Goal: Ask a question: Seek information or help from site administrators or community

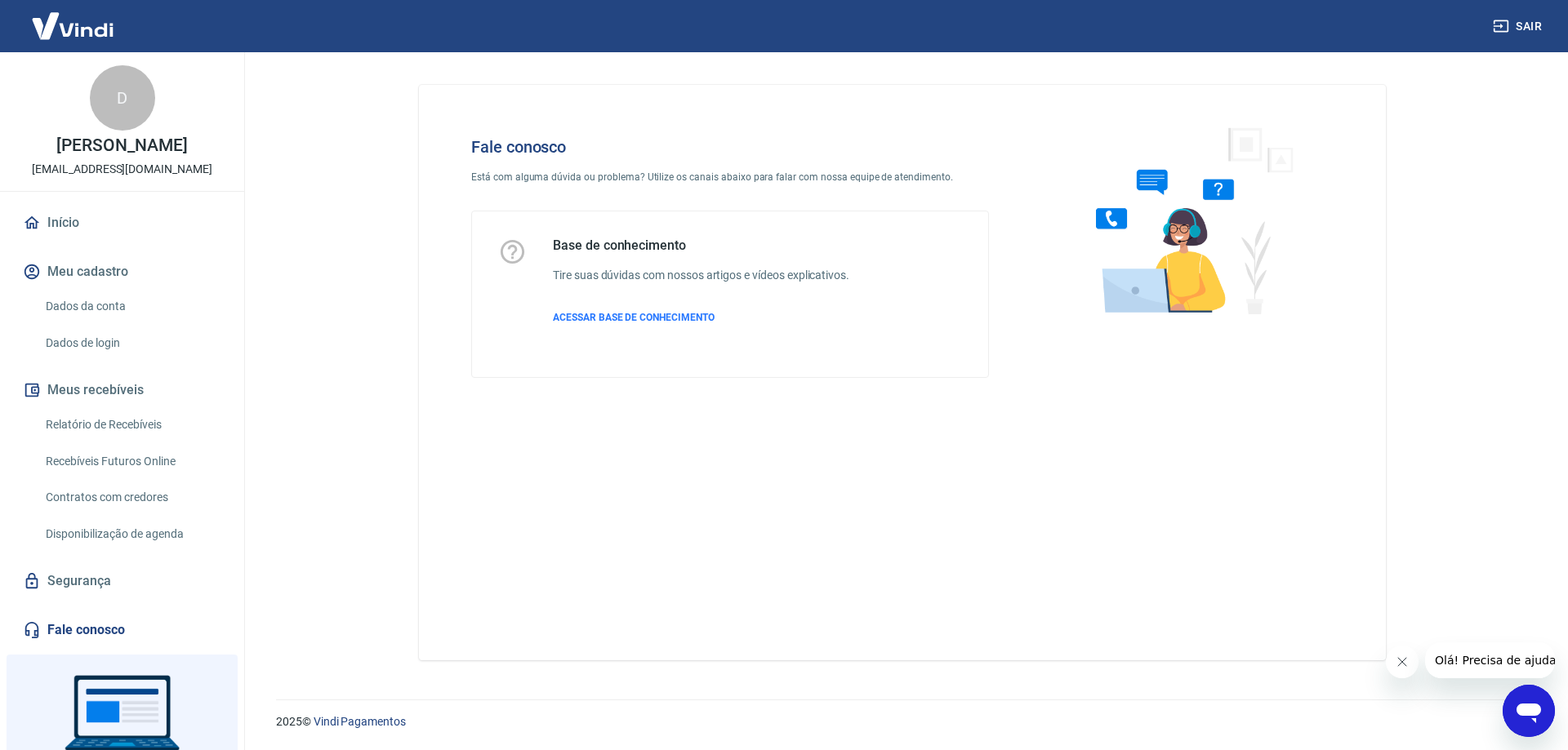
click at [637, 254] on div "Base de conhecimento Tire suas dúvidas com nossos artigos e vídeos explicativos…" at bounding box center [702, 294] width 297 height 114
click at [913, 272] on div "Base de conhecimento Tire suas dúvidas com nossos artigos e vídeos explicativos…" at bounding box center [730, 294] width 464 height 114
click at [1539, 714] on icon "Abrir janela de mensagens" at bounding box center [1528, 714] width 25 height 20
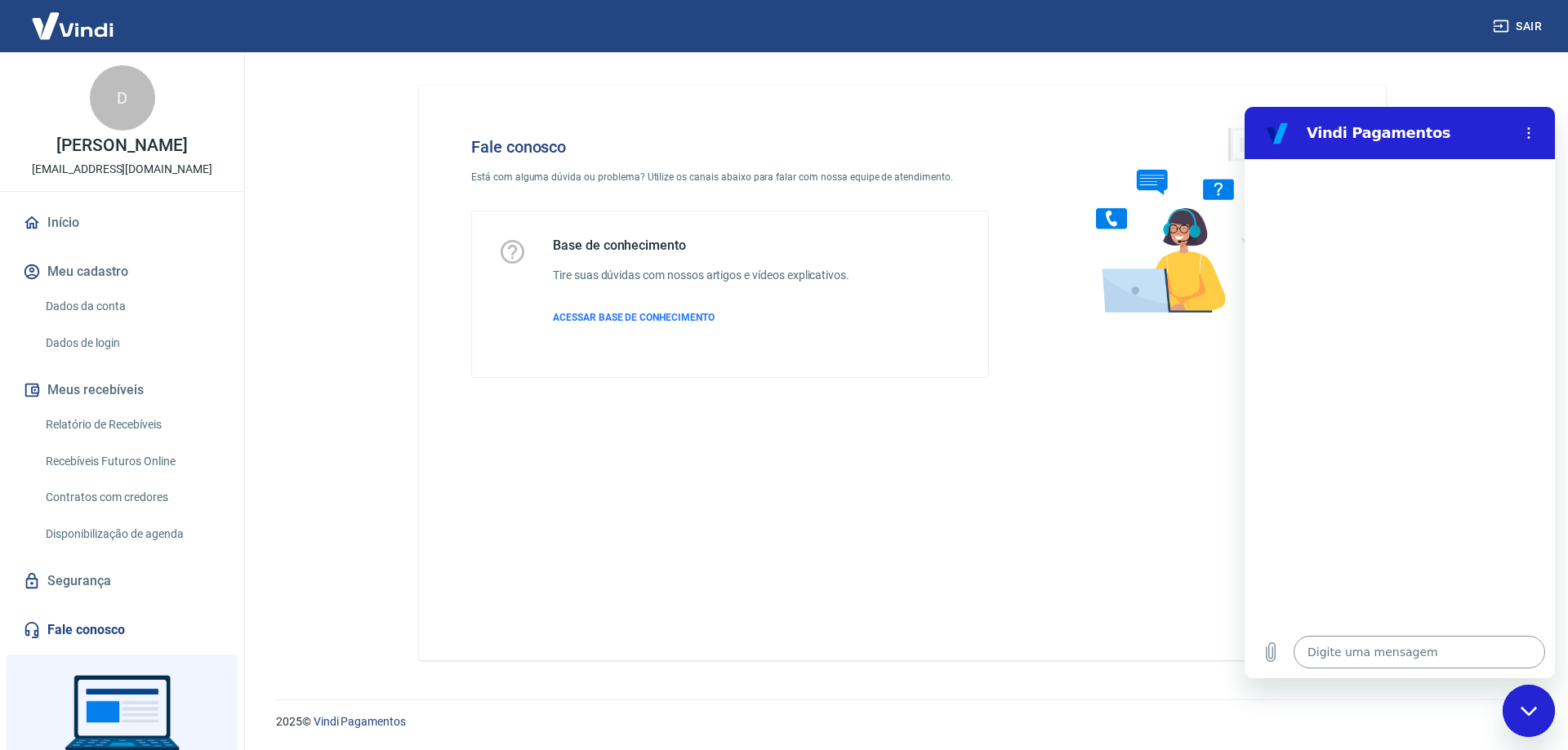
click at [1340, 651] on textarea at bounding box center [1419, 653] width 251 height 33
type textarea "g"
type textarea "x"
type textarea "go"
type textarea "x"
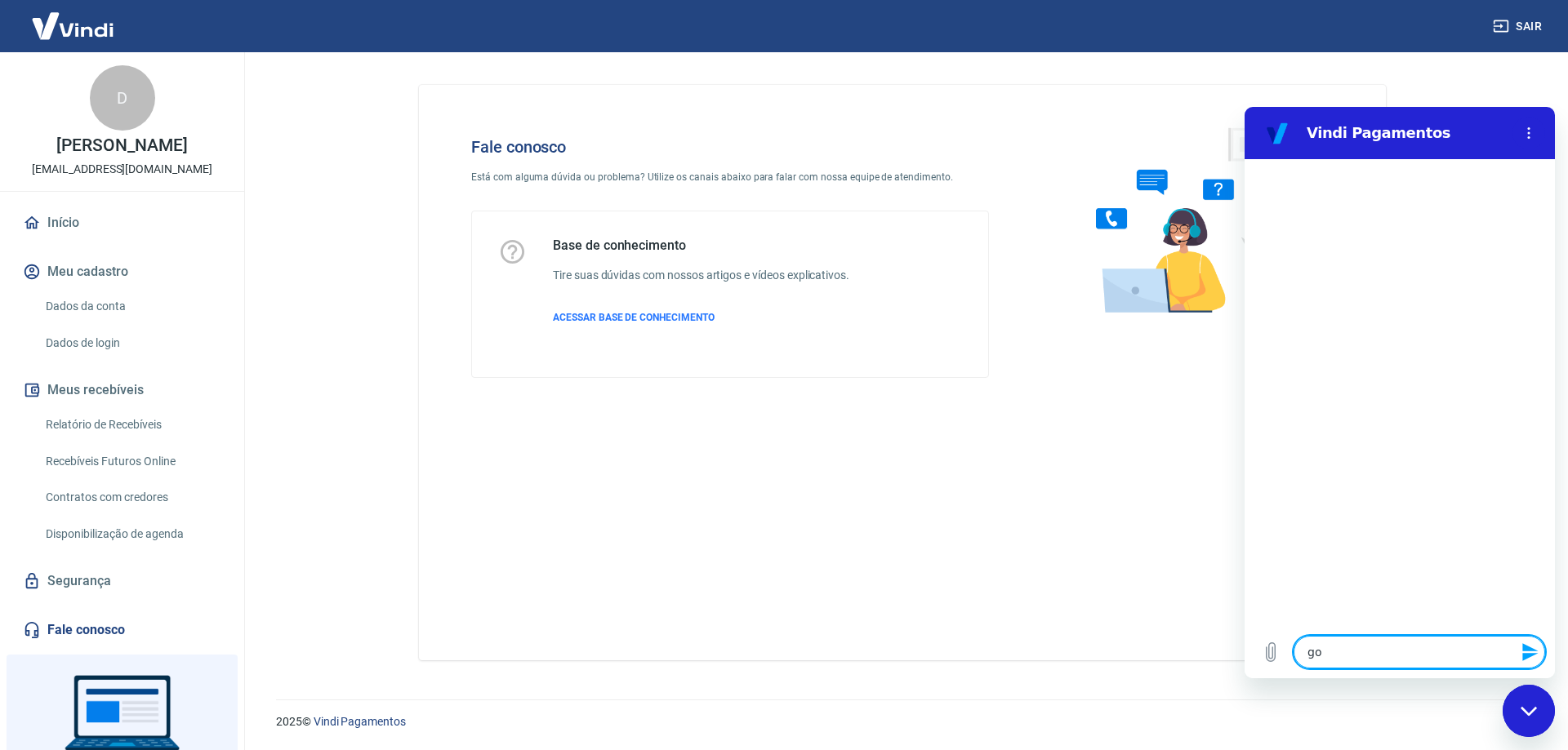
type textarea "gos"
type textarea "x"
type textarea "gost"
type textarea "x"
type textarea "gosta"
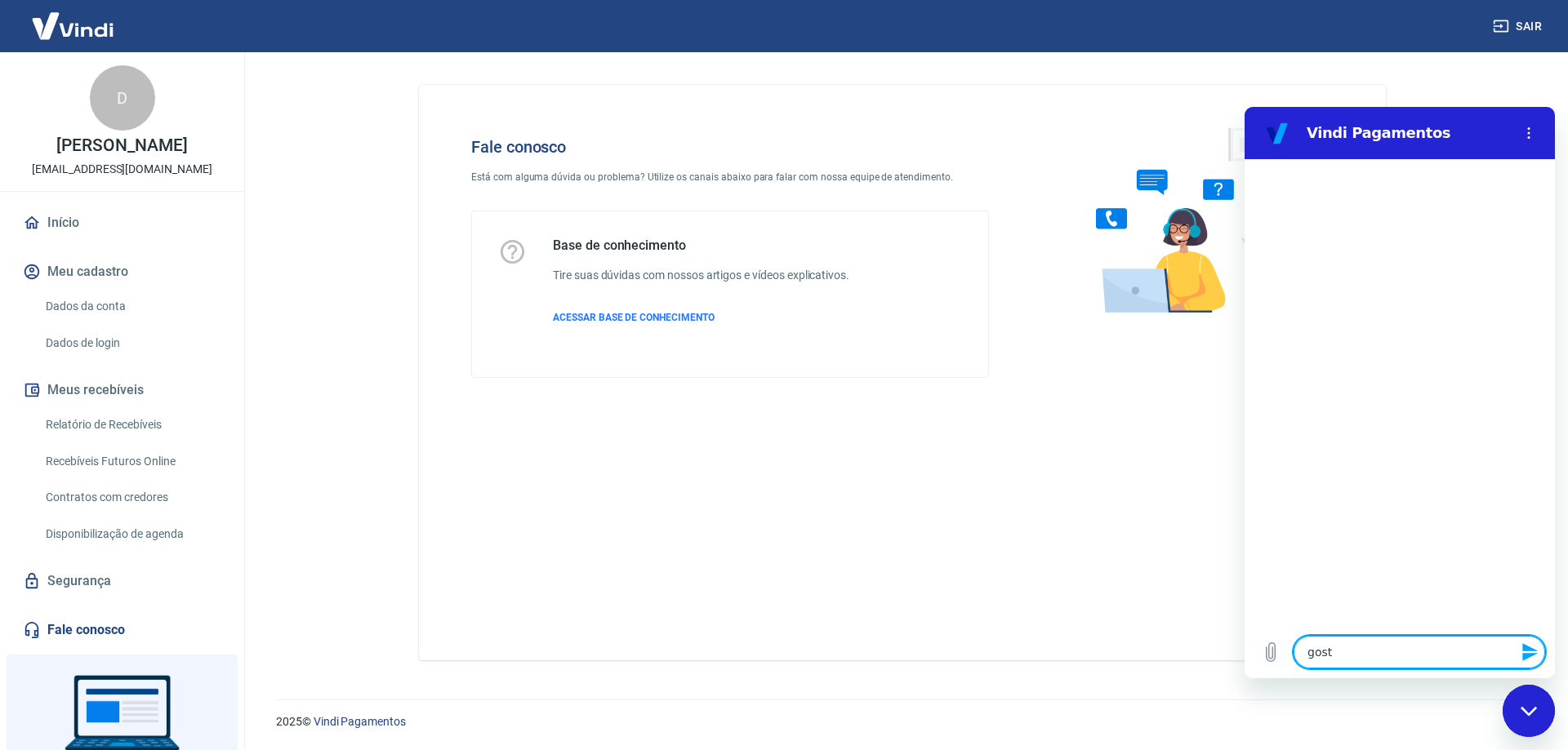
type textarea "x"
type textarea "gostai"
type textarea "x"
type textarea "gosta"
type textarea "x"
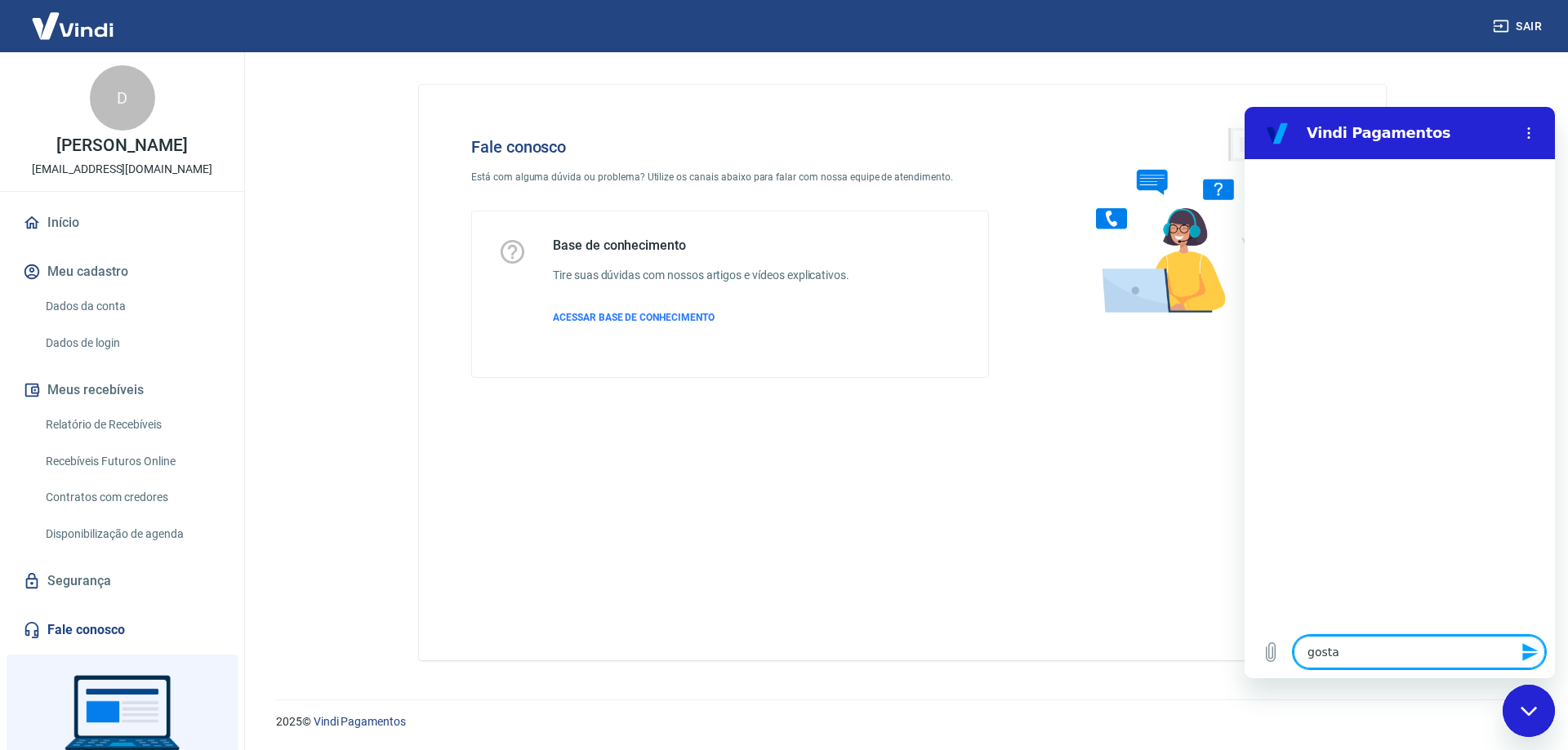
type textarea "gostar"
type textarea "x"
type textarea "gostari"
type textarea "x"
type textarea "gostaria"
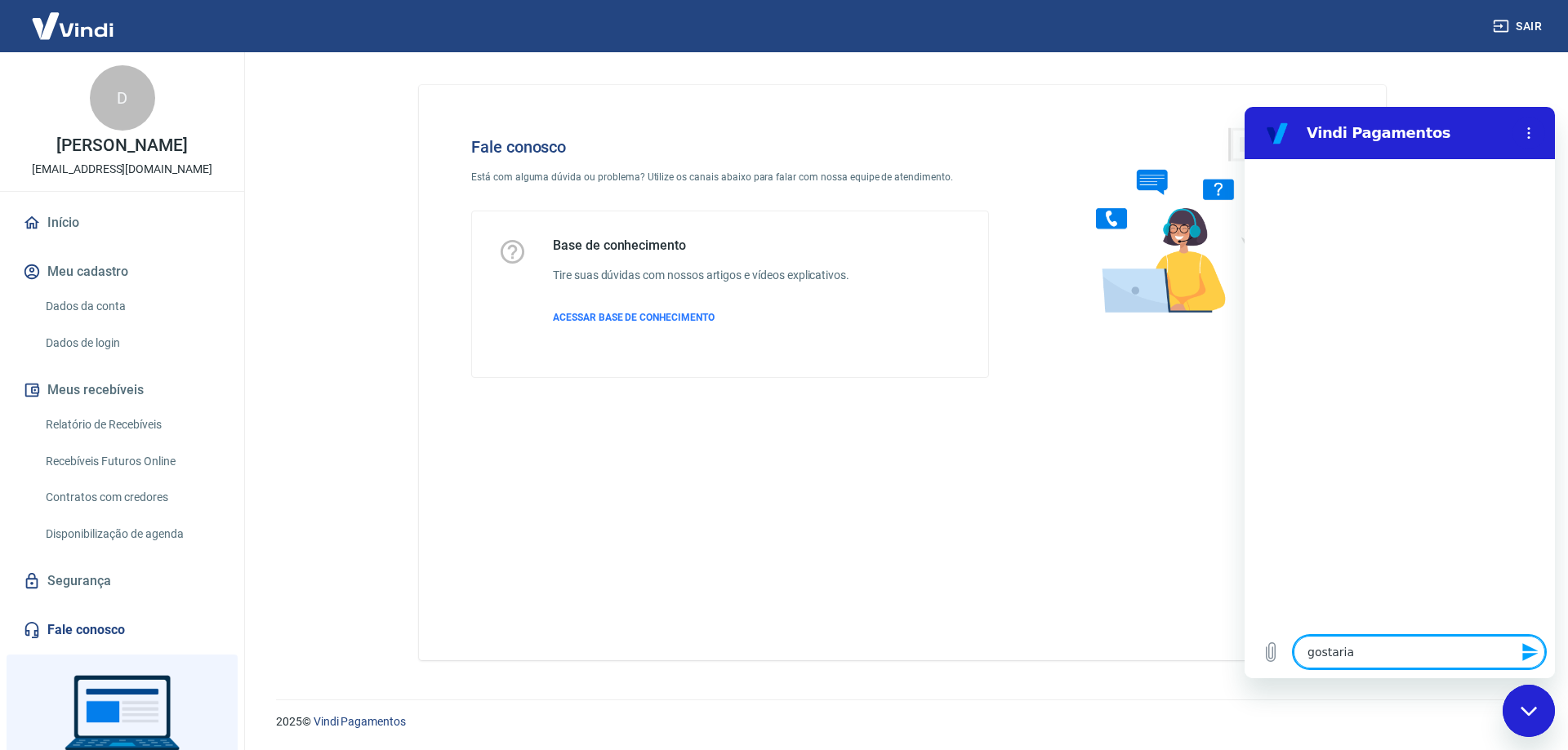
type textarea "x"
type textarea "gostaria"
type textarea "x"
type textarea "gostaria d"
type textarea "x"
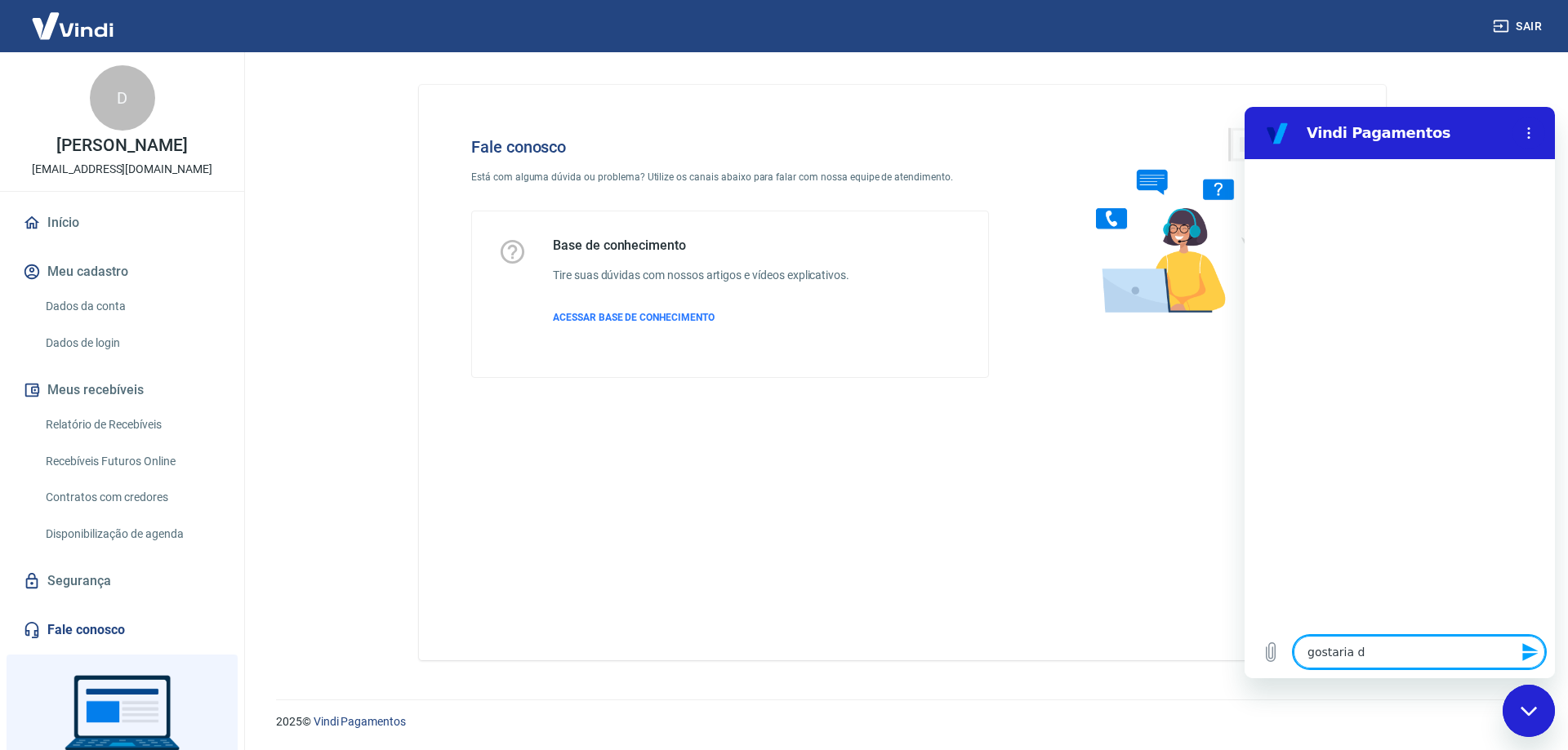
type textarea "gostaria de"
type textarea "x"
type textarea "gostaria de"
type textarea "x"
type textarea "gostaria de f"
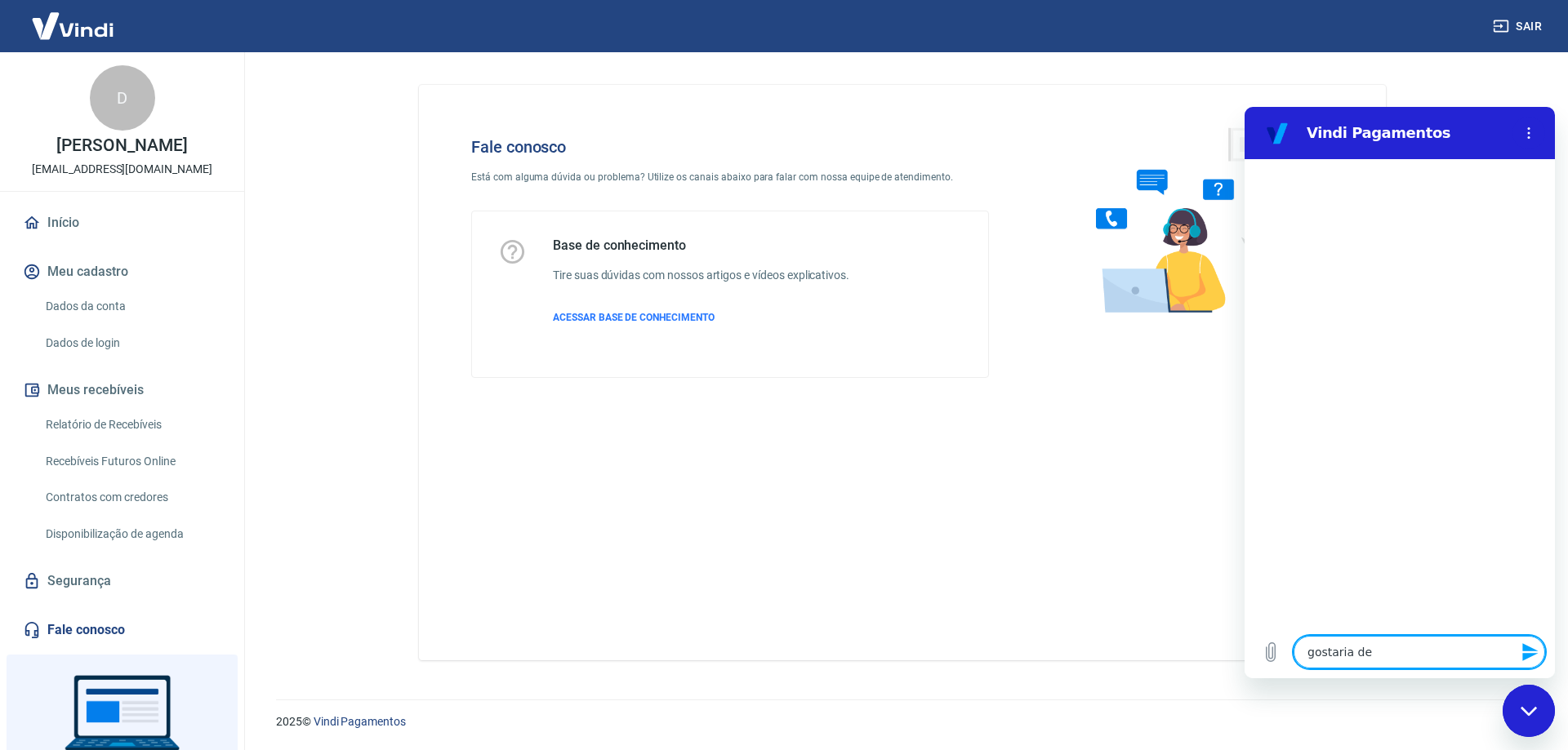
type textarea "x"
type textarea "gostaria de fa"
type textarea "x"
type textarea "gostaria de fal"
type textarea "x"
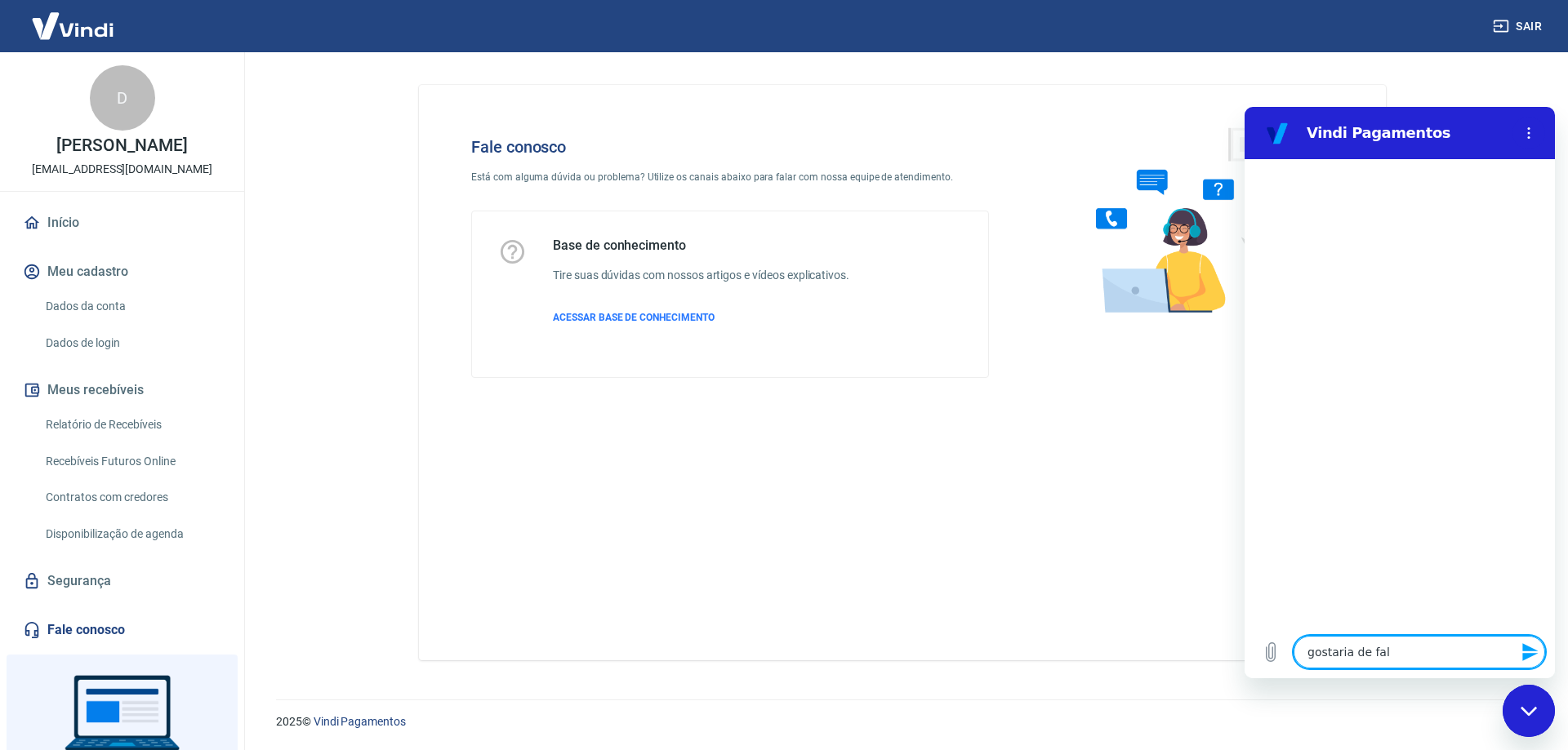
type textarea "gostaria de fala"
type textarea "x"
type textarea "gostaria de falar"
type textarea "x"
type textarea "gostaria de falar"
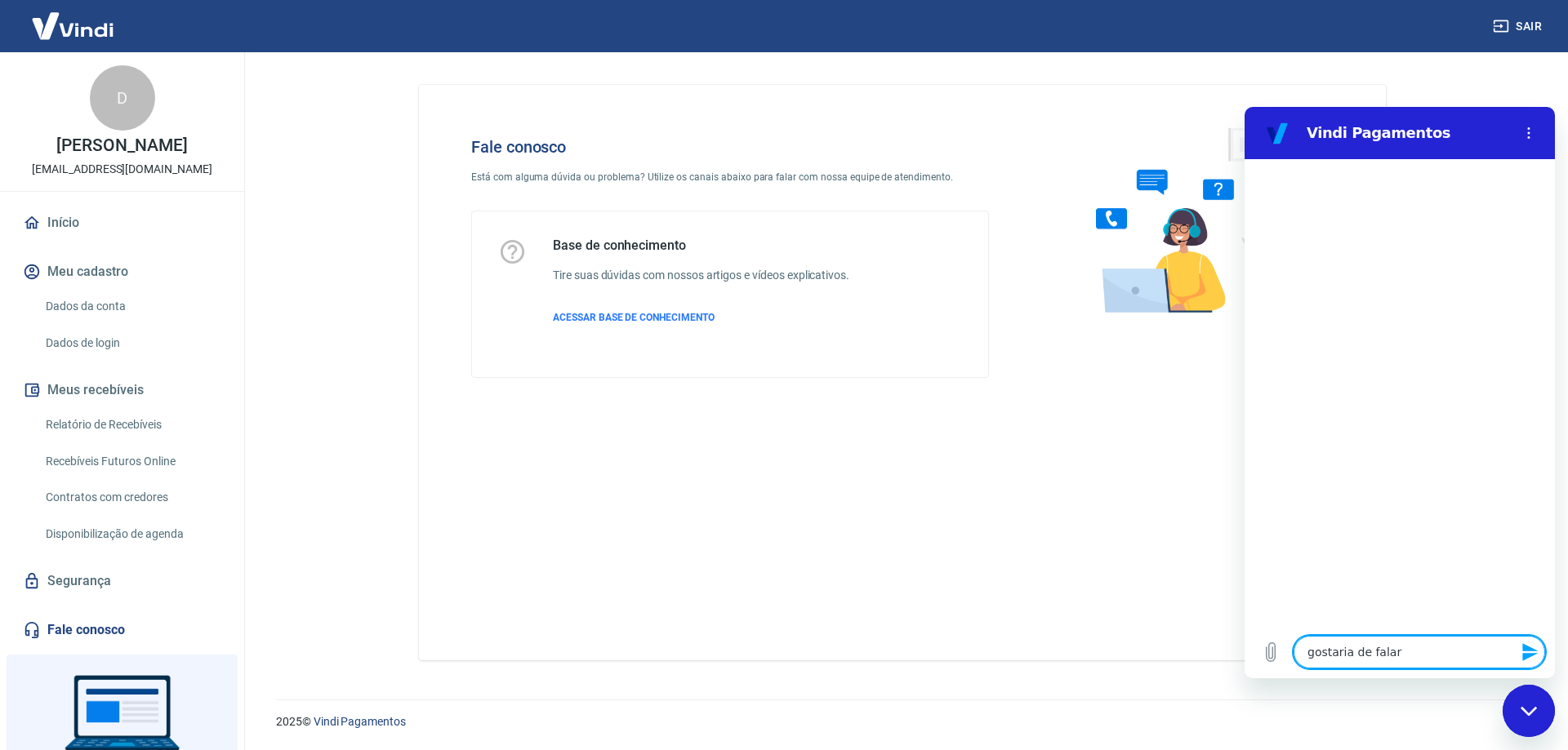
type textarea "x"
type textarea "gostaria de falar c"
type textarea "x"
type textarea "gostaria de falar co"
type textarea "x"
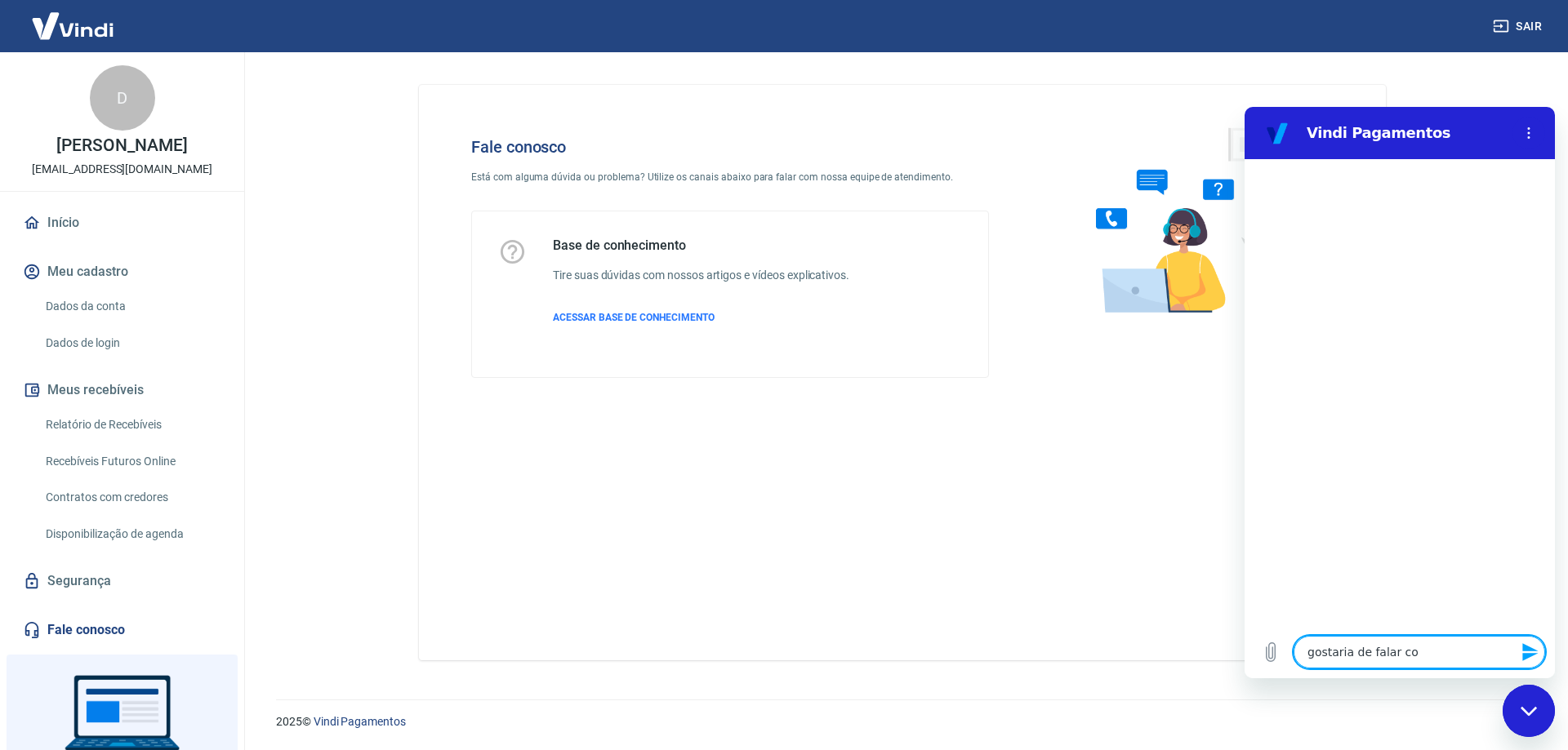
type textarea "gostaria de falar com"
type textarea "x"
type textarea "gostaria de falar com"
type textarea "x"
type textarea "gostaria de falar com a"
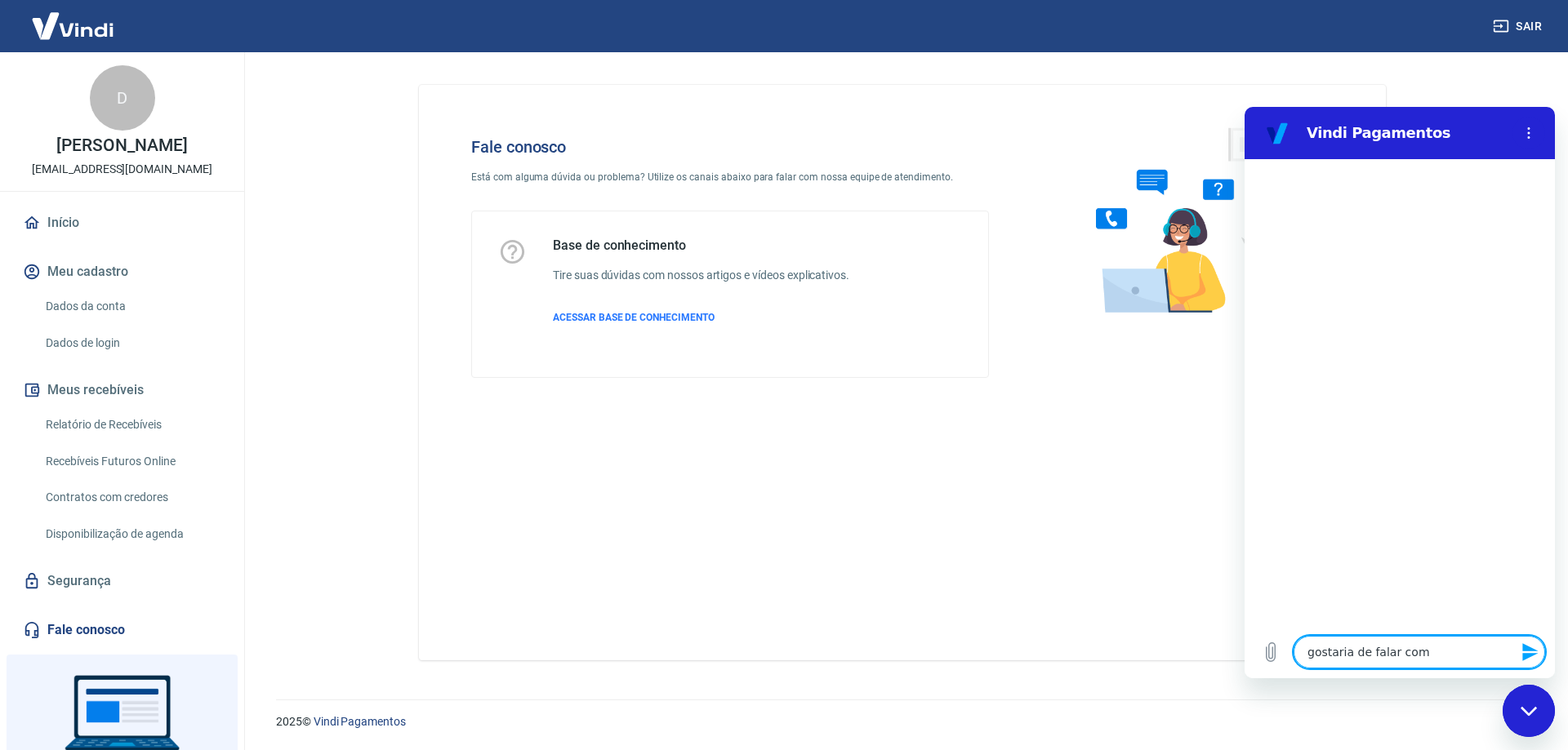
type textarea "x"
type textarea "gostaria de falar com al"
type textarea "x"
type textarea "gostaria de falar com alg"
type textarea "x"
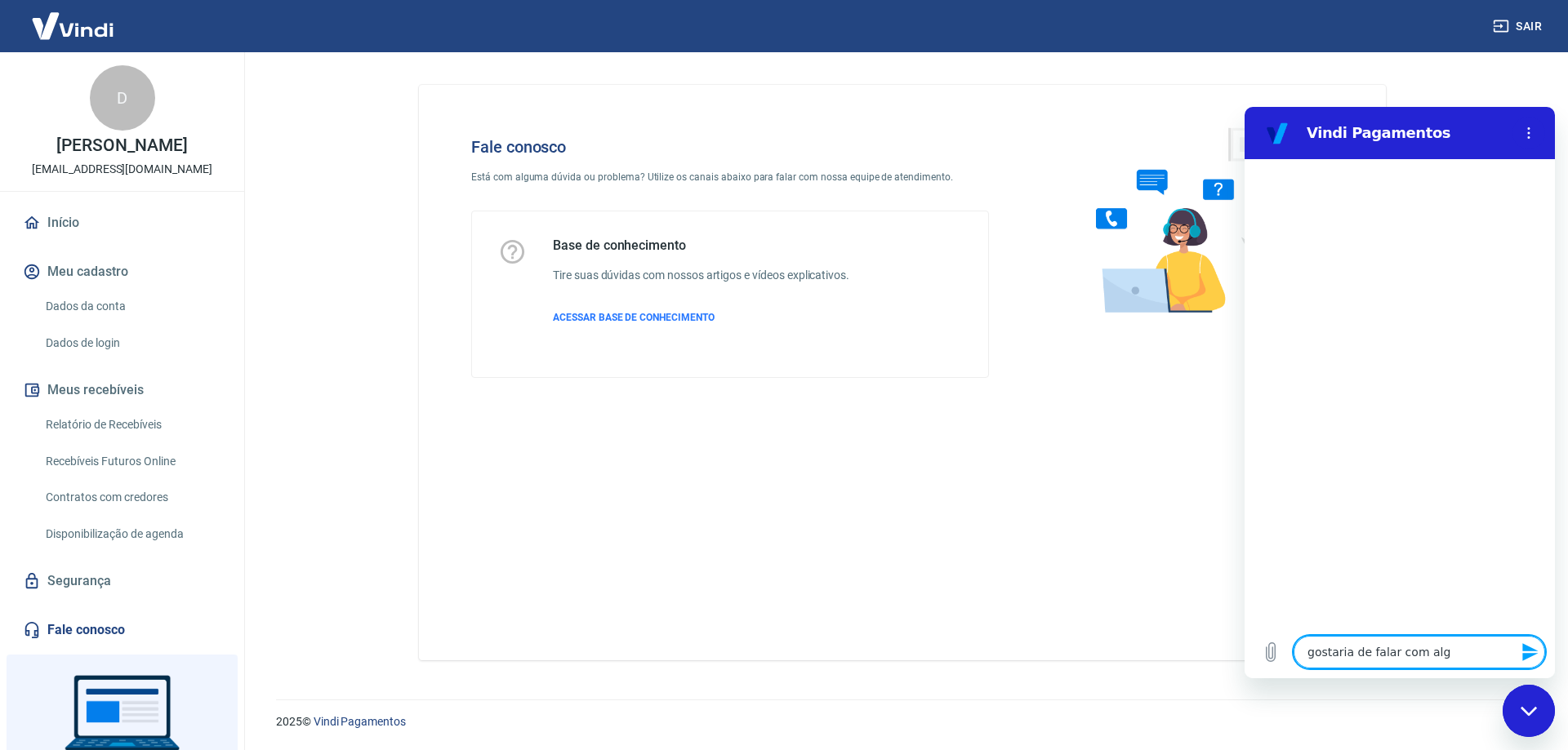
type textarea "gostaria de falar com algu"
type textarea "x"
type textarea "gostaria de falar com algum"
type textarea "x"
type textarea "gostaria de falar com algum"
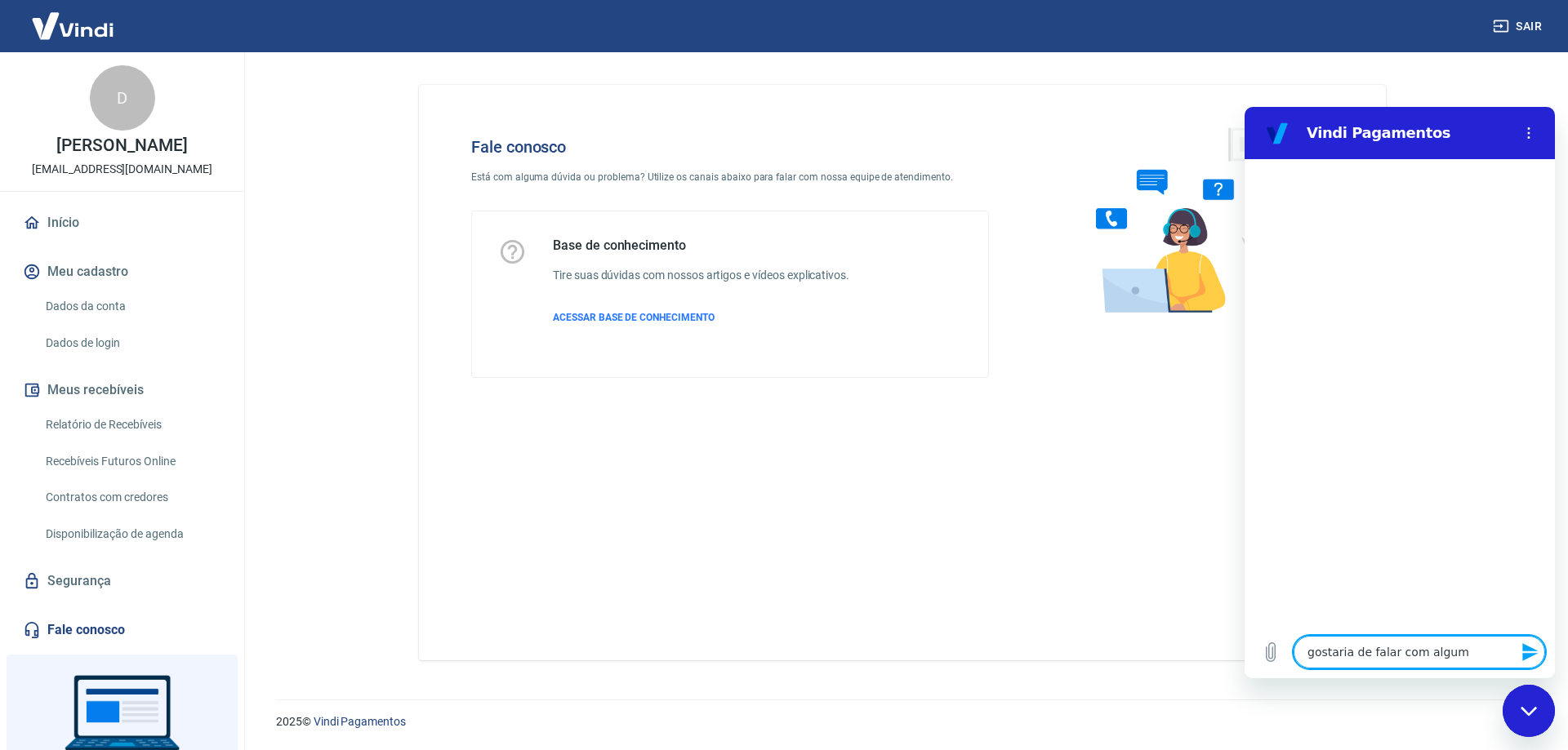
type textarea "x"
type textarea "gostaria de falar com algum a"
type textarea "x"
type textarea "gostaria de falar com algum at"
type textarea "x"
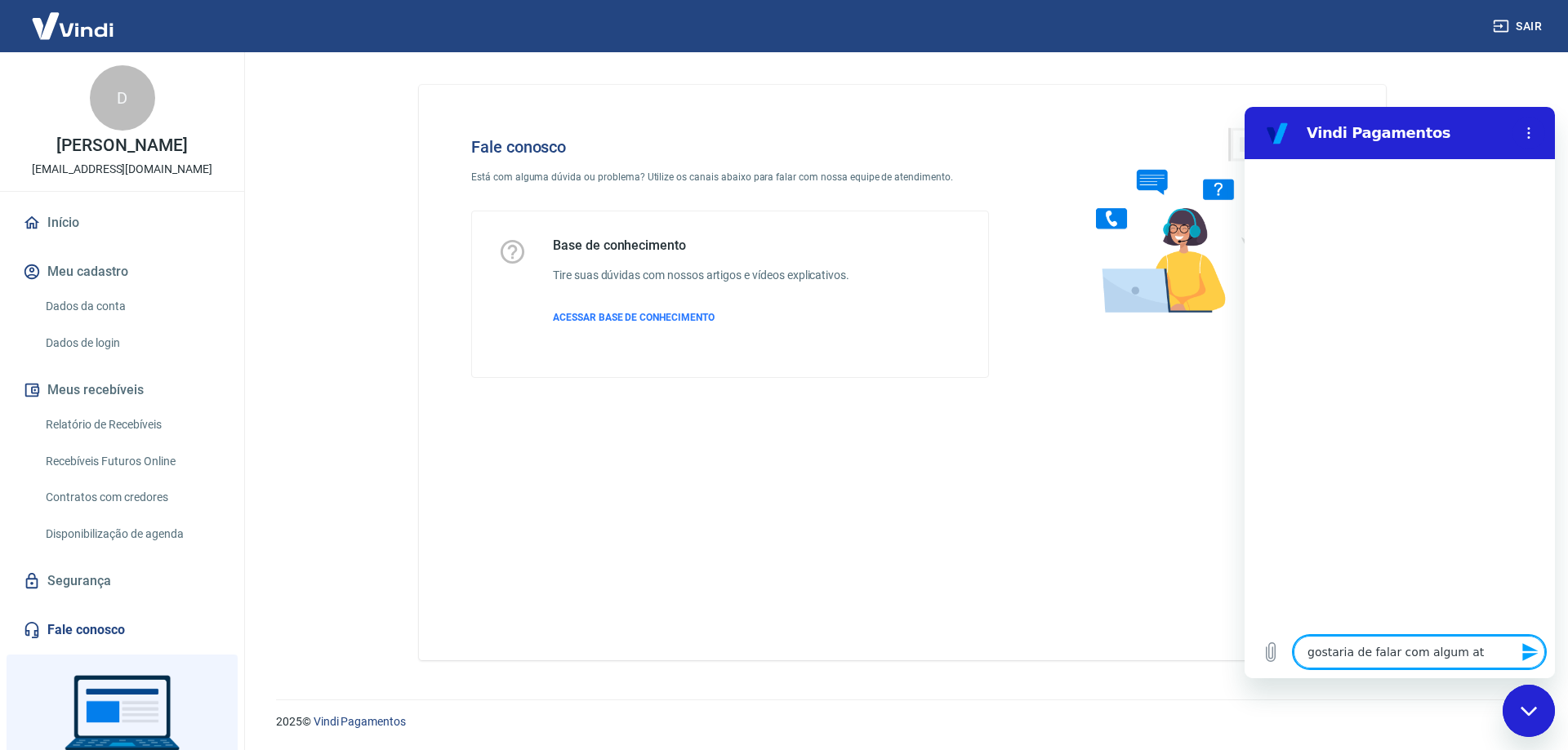
type textarea "gostaria de falar com algum ate"
type textarea "x"
type textarea "gostaria de falar com algum aten"
type textarea "x"
type textarea "gostaria de falar com algum atend"
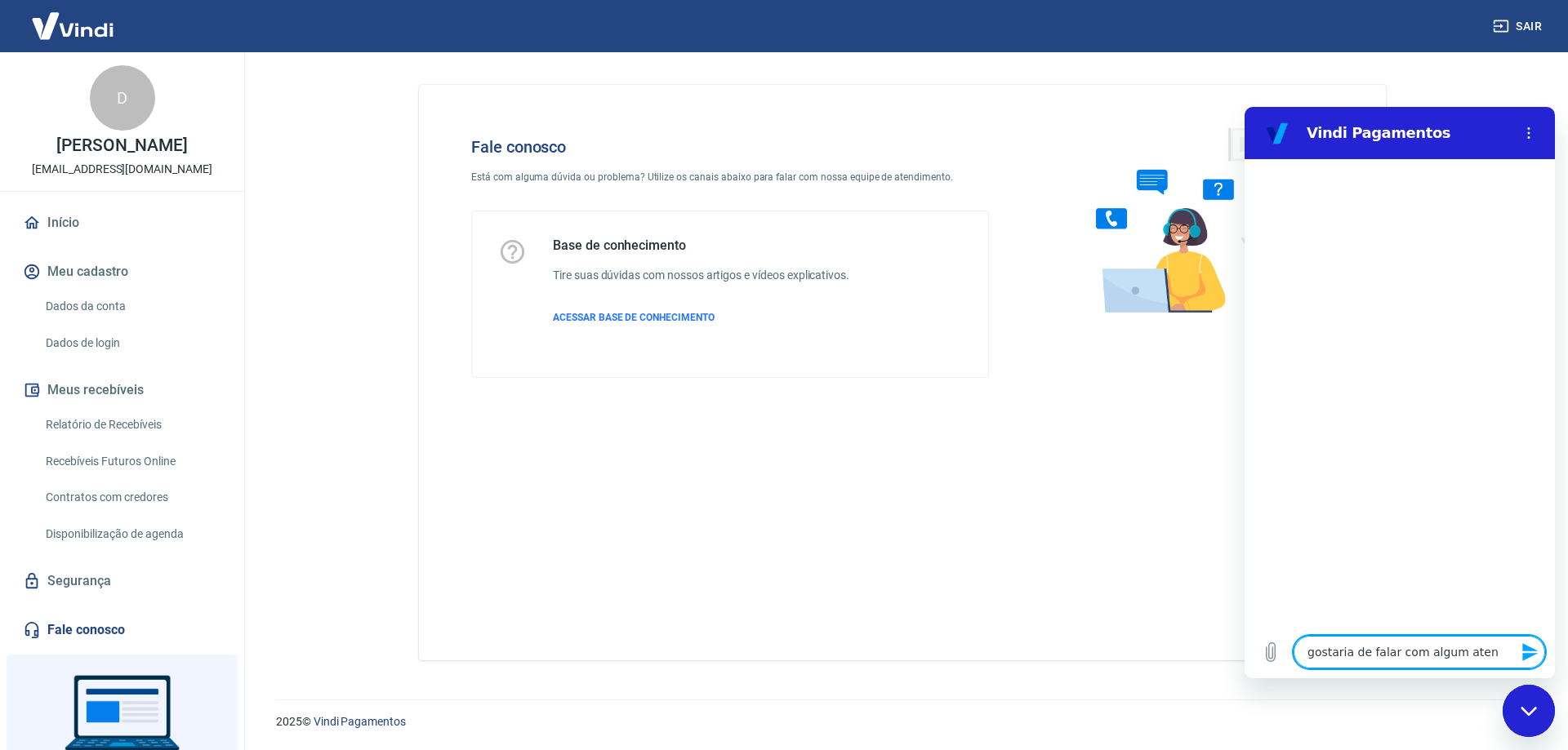
type textarea "x"
type textarea "gostaria de falar com algum atende"
type textarea "x"
type textarea "gostaria de falar com algum atenden"
type textarea "x"
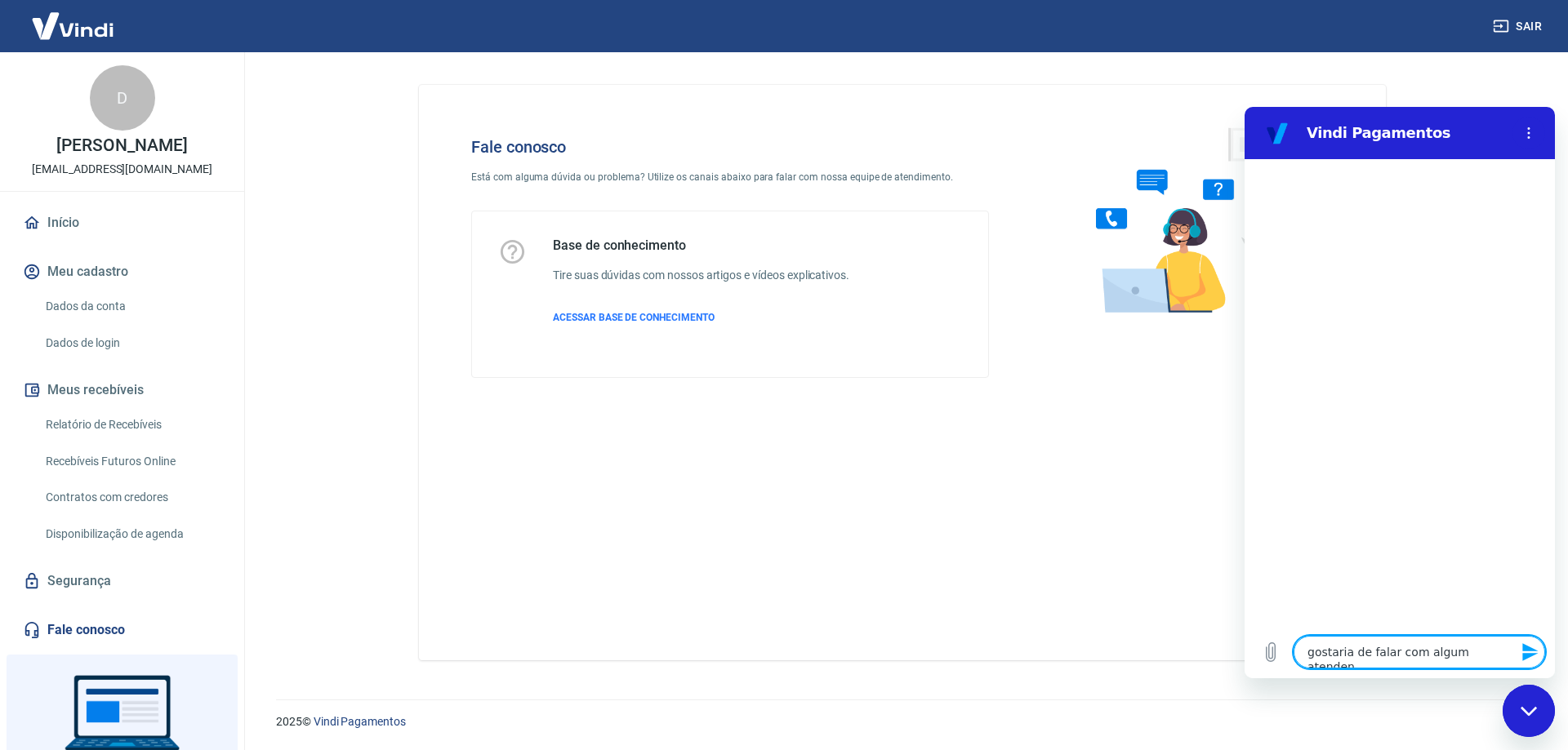
type textarea "gostaria de falar com algum atendent"
type textarea "x"
type textarea "gostaria de falar com algum atendente"
type textarea "x"
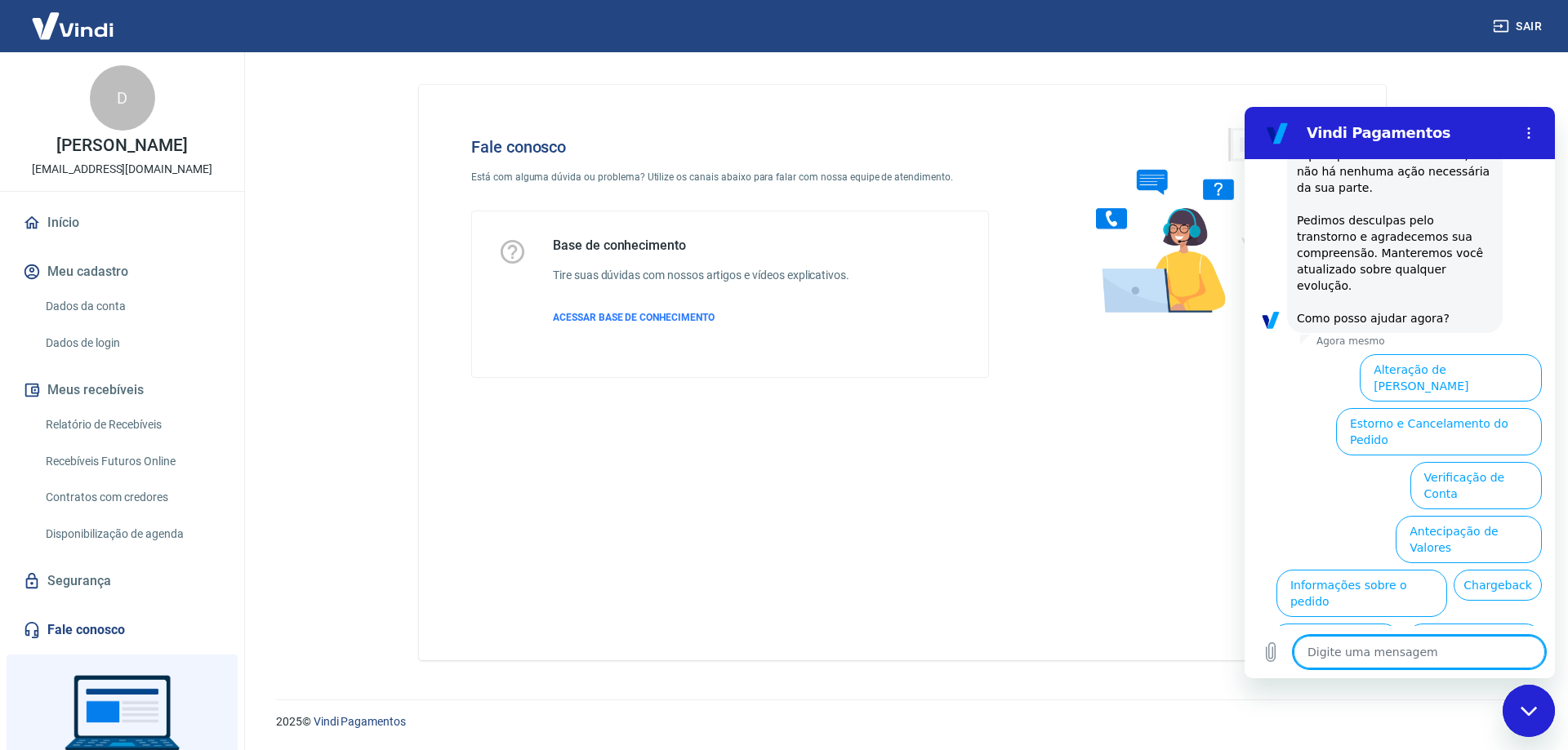
scroll to position [401, 0]
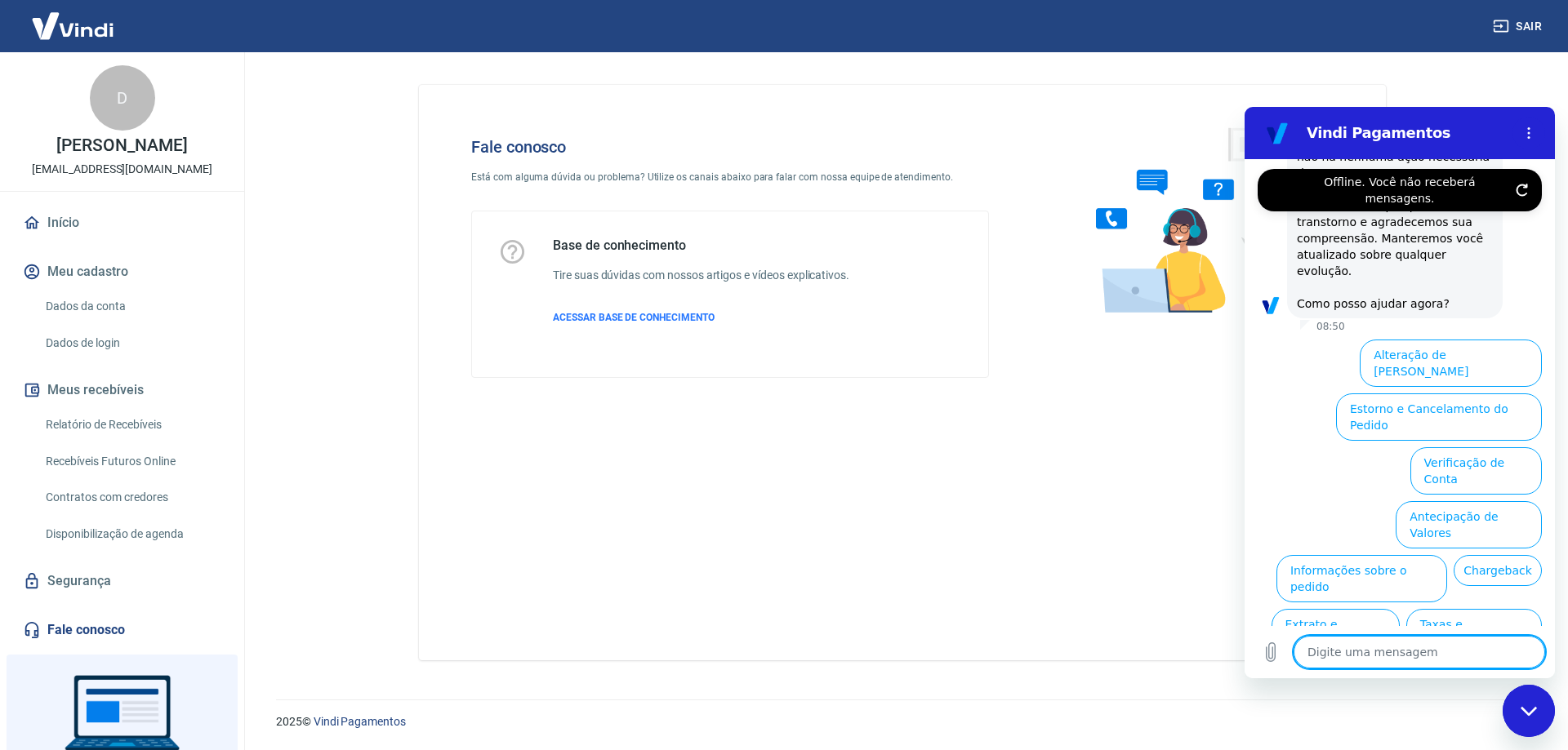
type textarea "x"
